Goal: Information Seeking & Learning: Learn about a topic

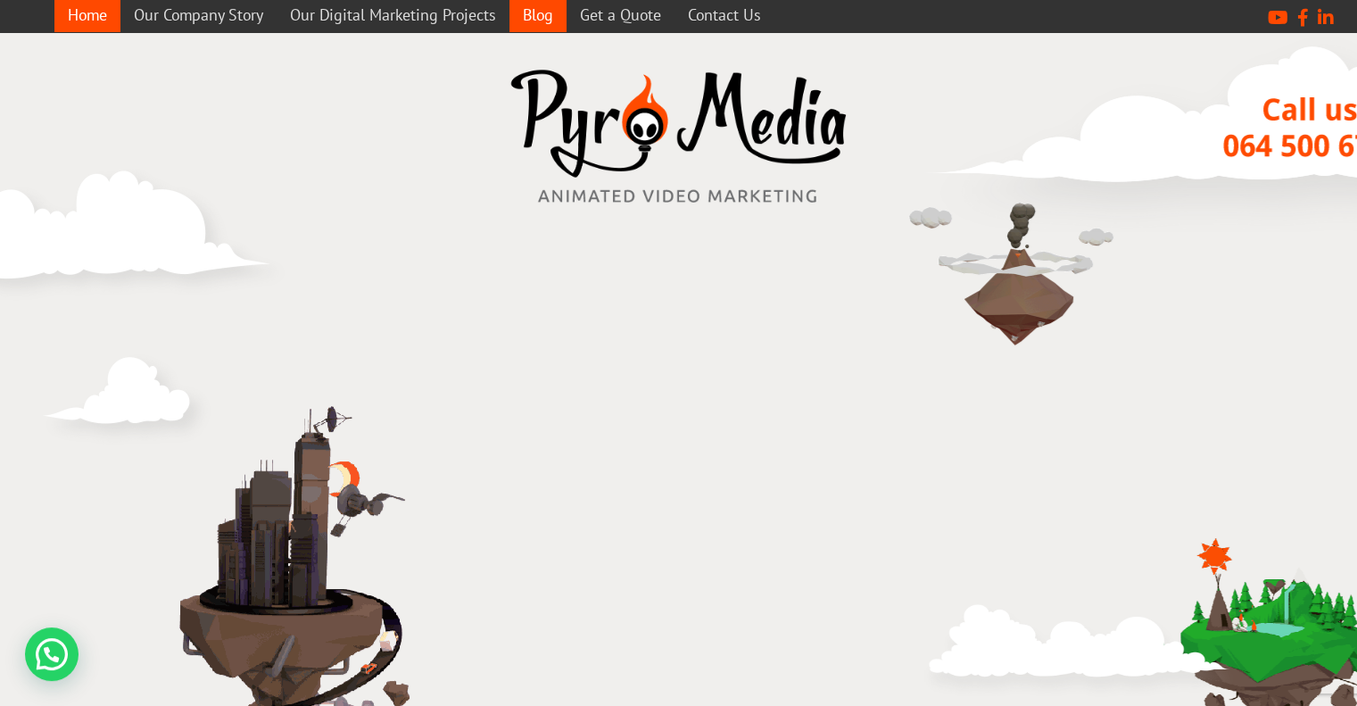
click at [530, 24] on link "Blog" at bounding box center [537, 14] width 57 height 35
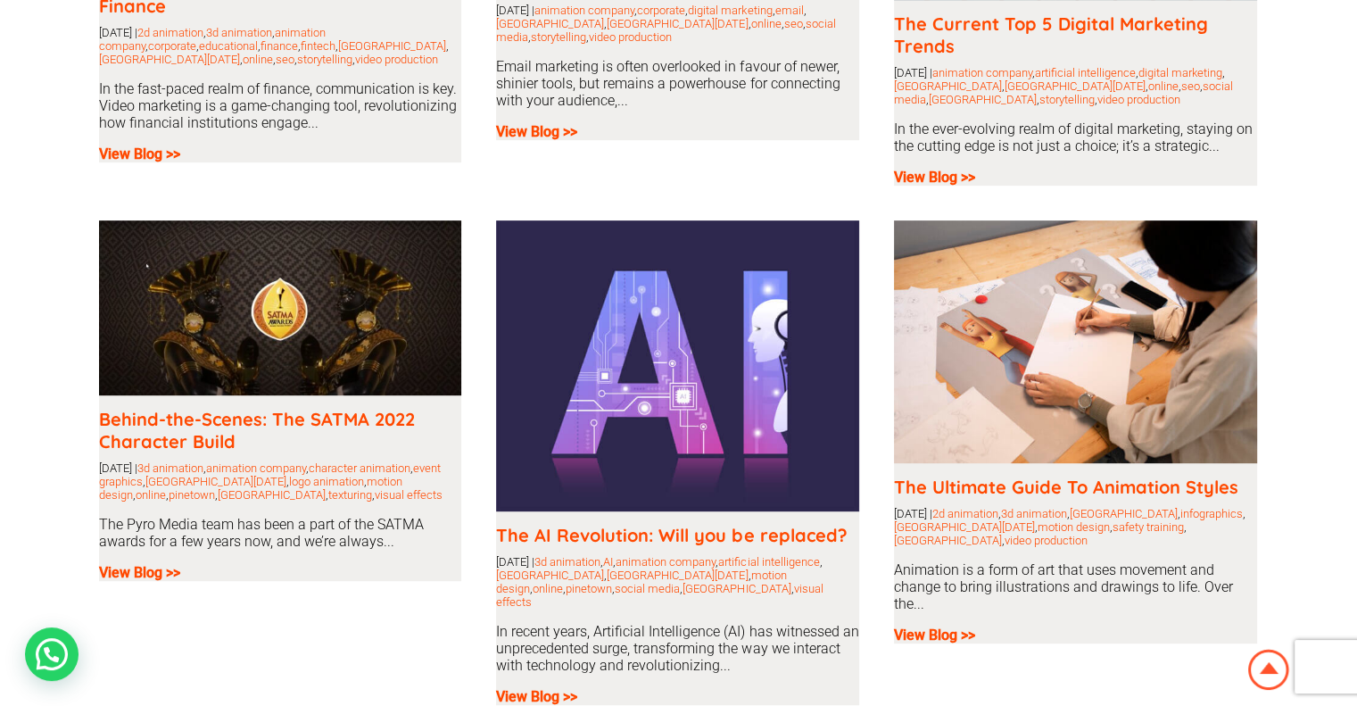
scroll to position [268, 0]
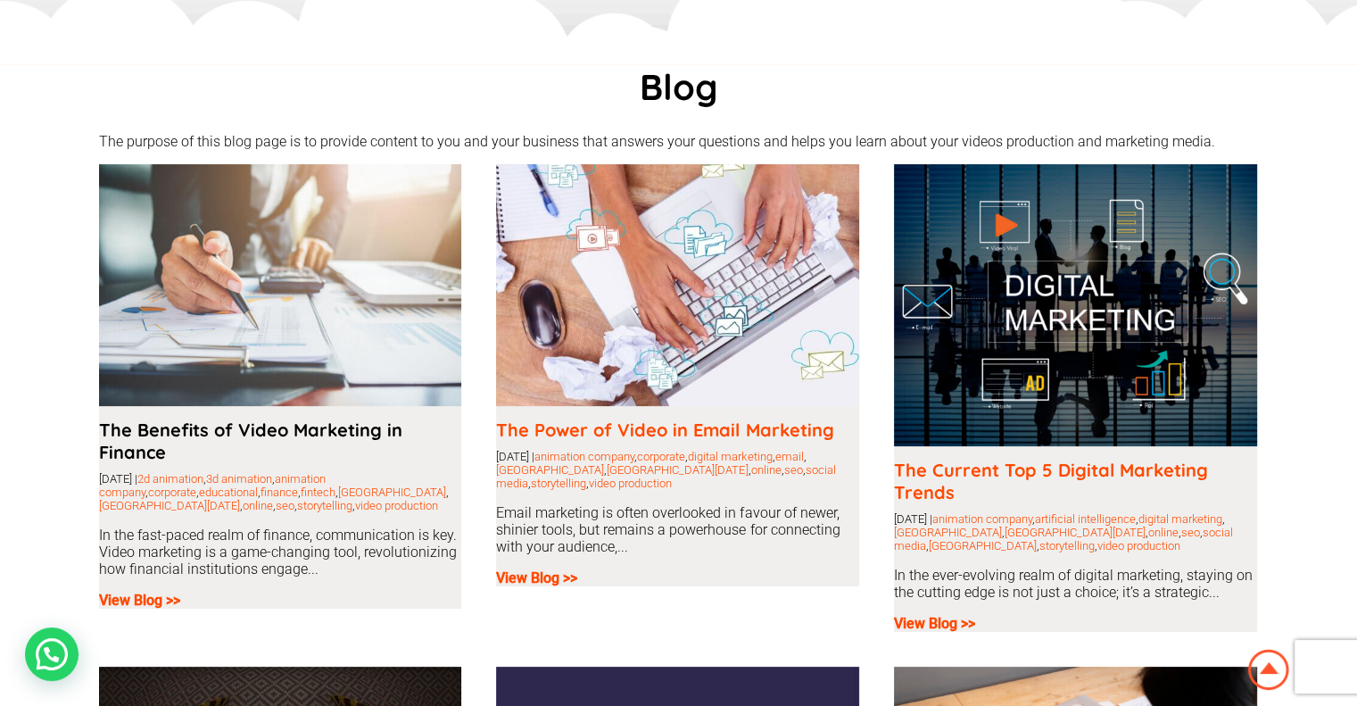
click at [333, 427] on link "The Benefits of Video Marketing in Finance" at bounding box center [250, 440] width 303 height 45
